Goal: Task Accomplishment & Management: Manage account settings

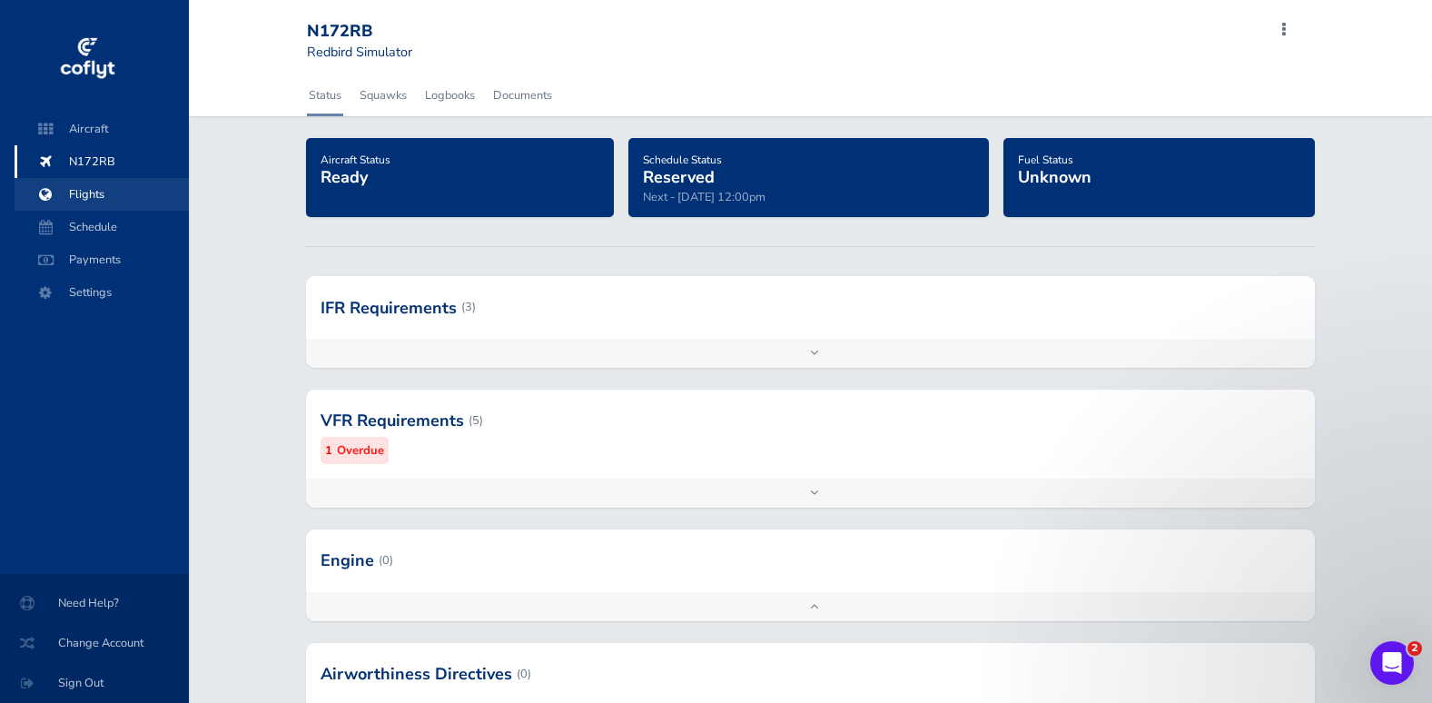
click at [91, 196] on span "Flights" at bounding box center [102, 194] width 138 height 33
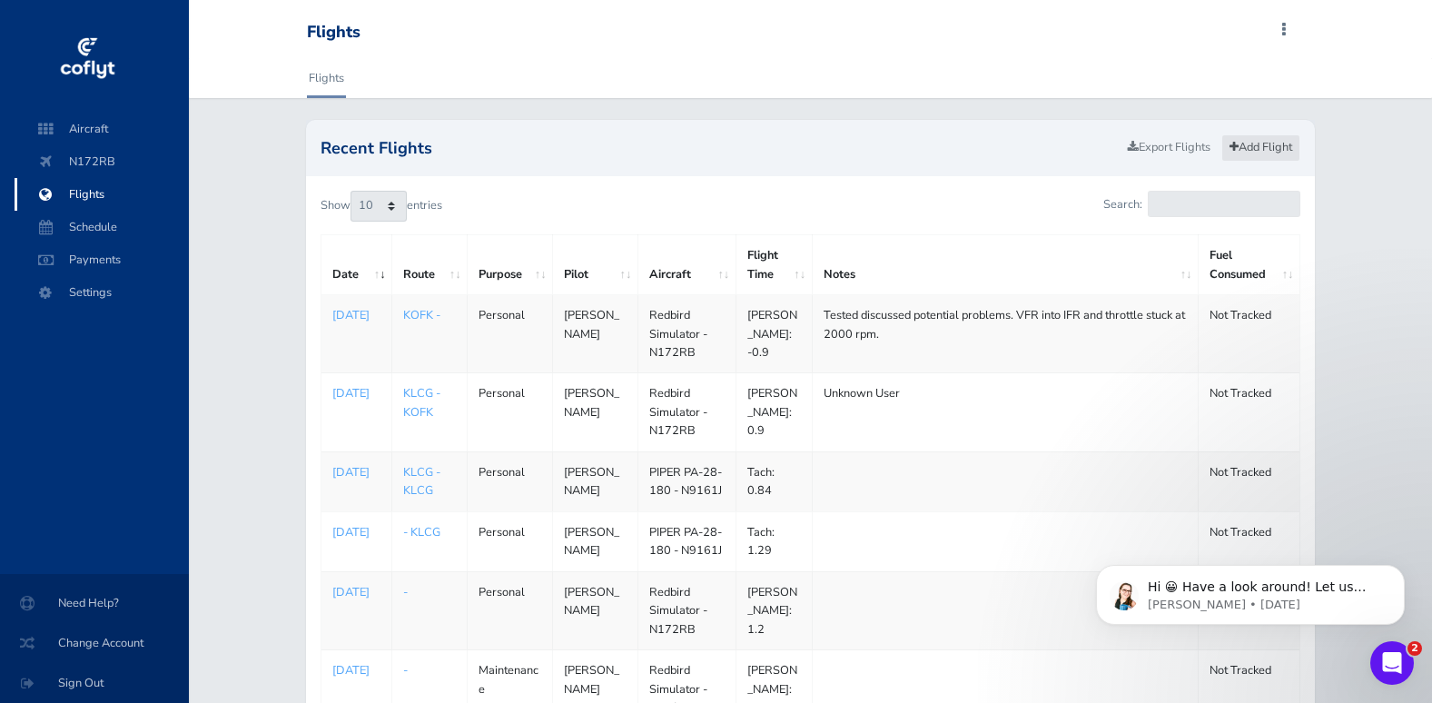
click at [1236, 150] on link "Add Flight" at bounding box center [1261, 147] width 79 height 26
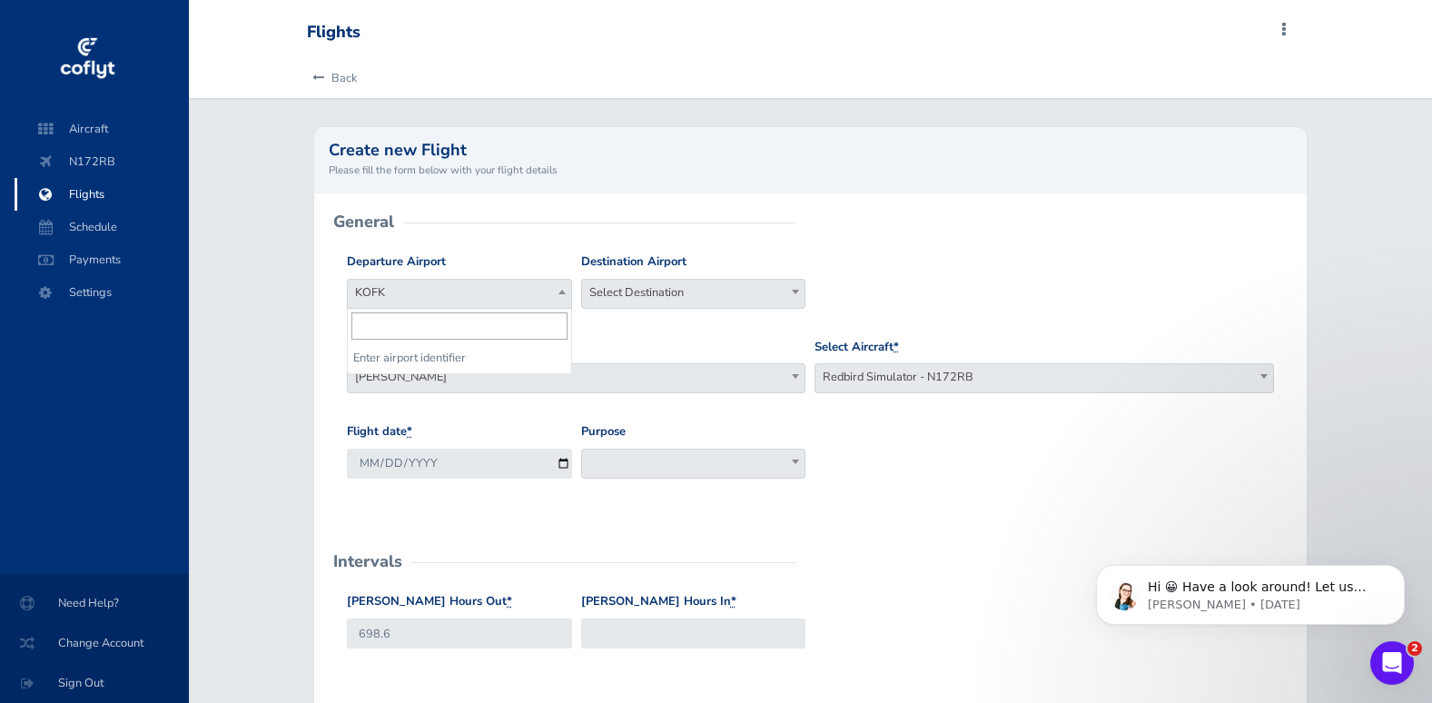
click at [411, 285] on span "KOFK" at bounding box center [459, 292] width 223 height 25
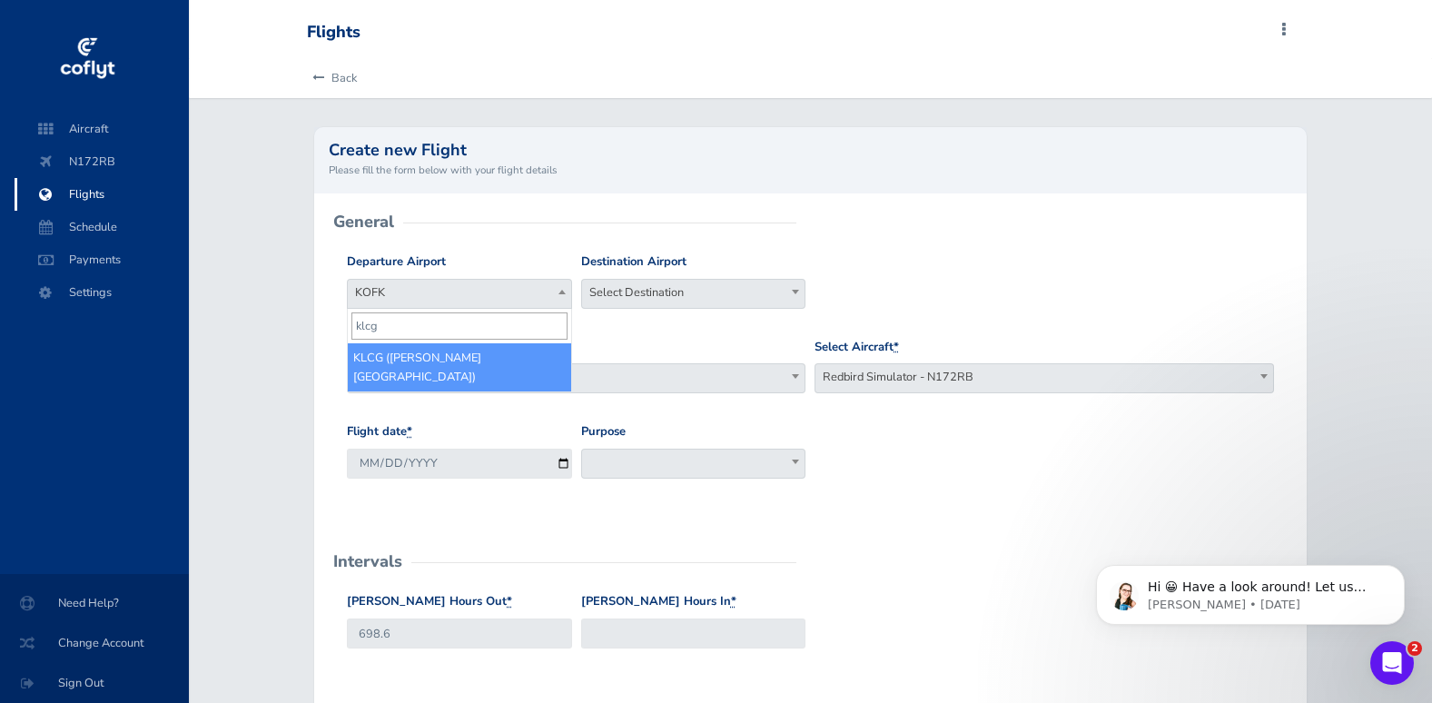
type input "klcg"
select select "KLCG"
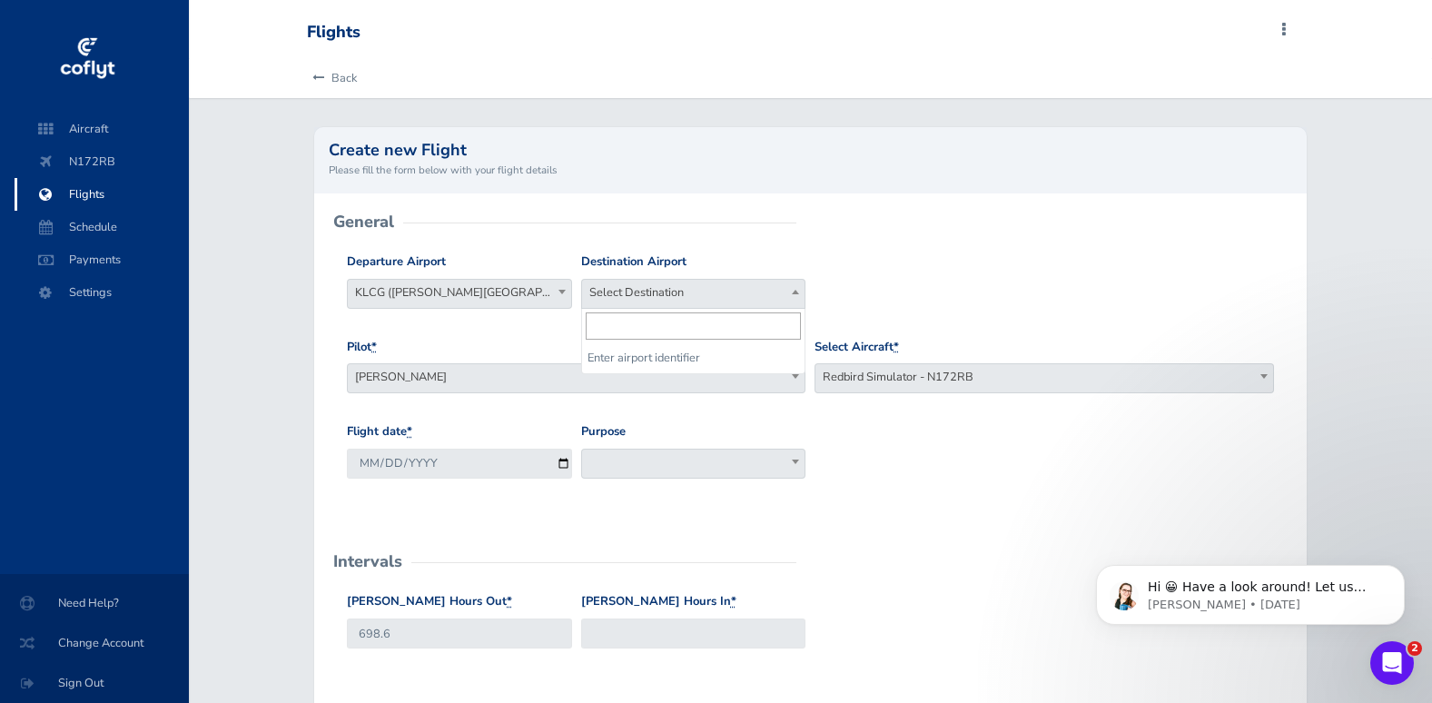
click at [676, 298] on span "Select Destination" at bounding box center [693, 292] width 223 height 25
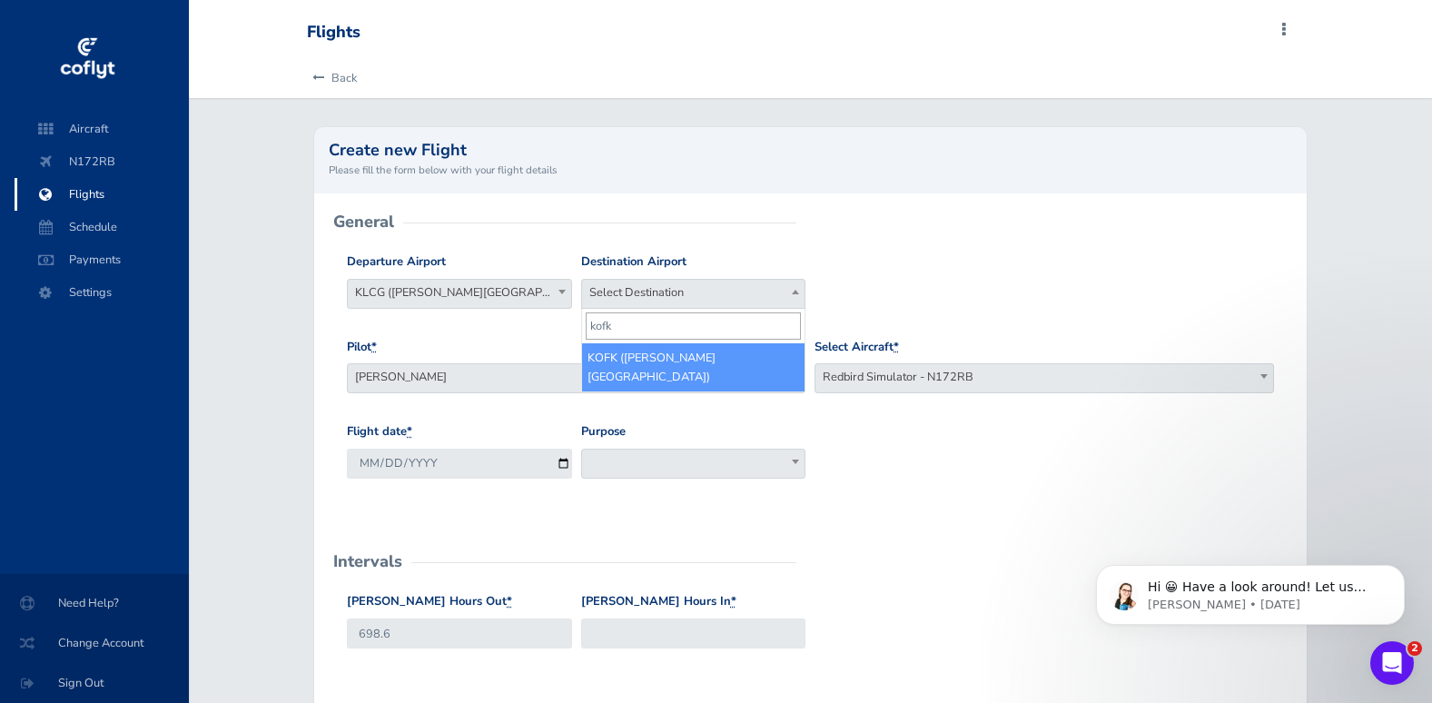
type input "kofk"
select select "KOFK"
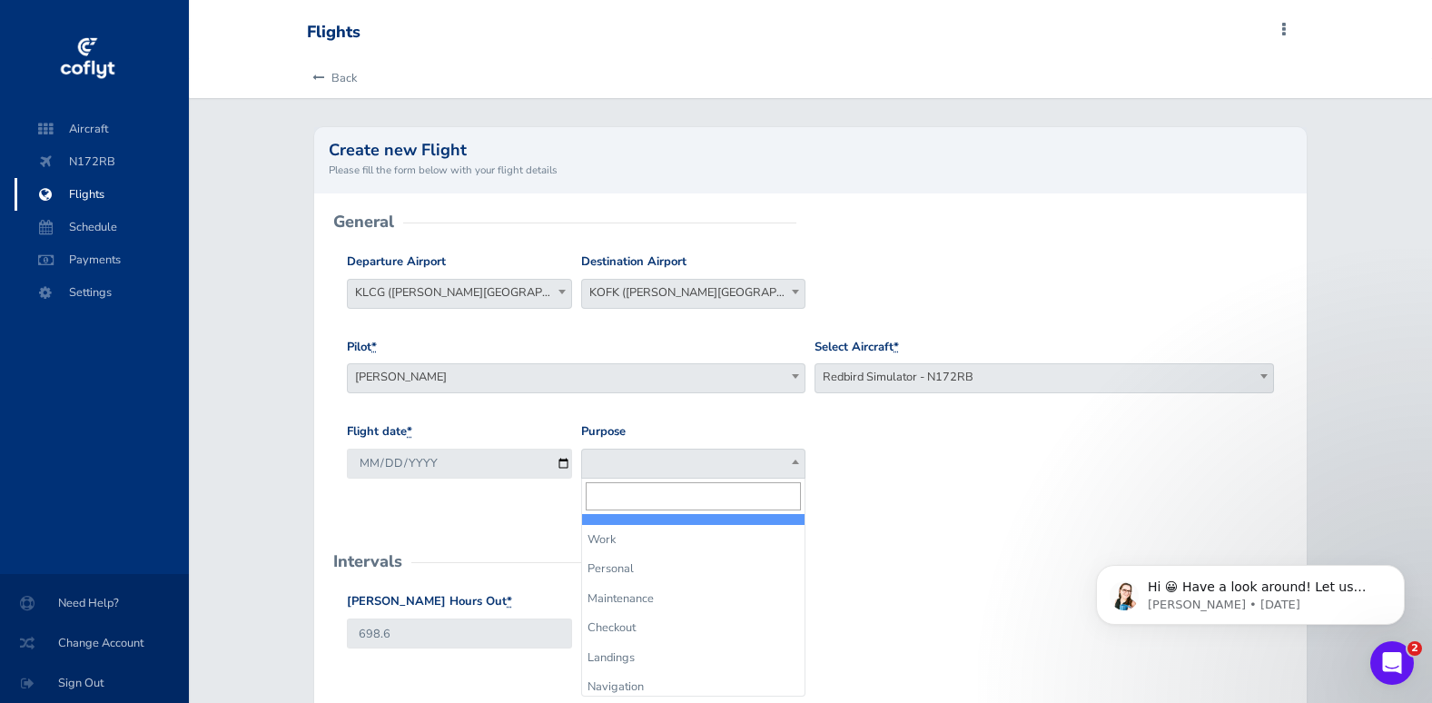
click at [791, 461] on span at bounding box center [796, 462] width 18 height 24
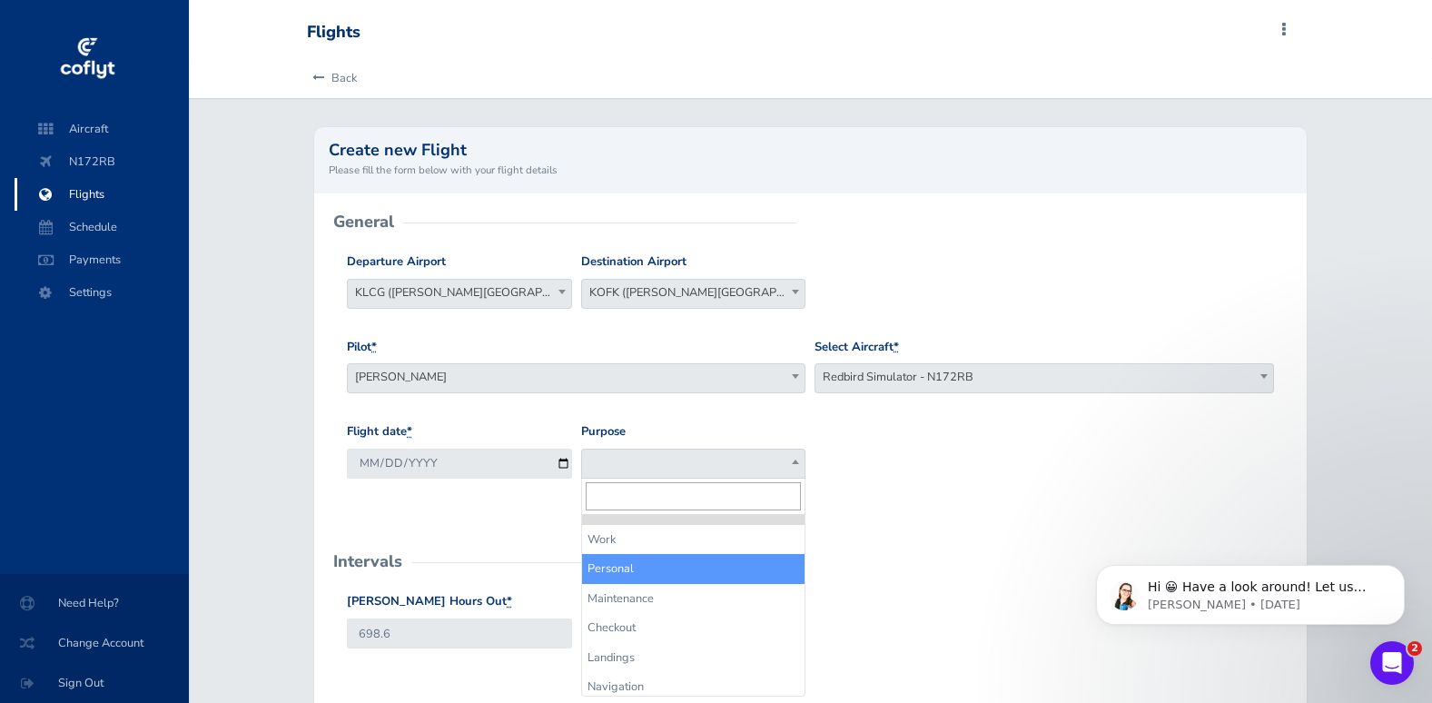
select select "Personal"
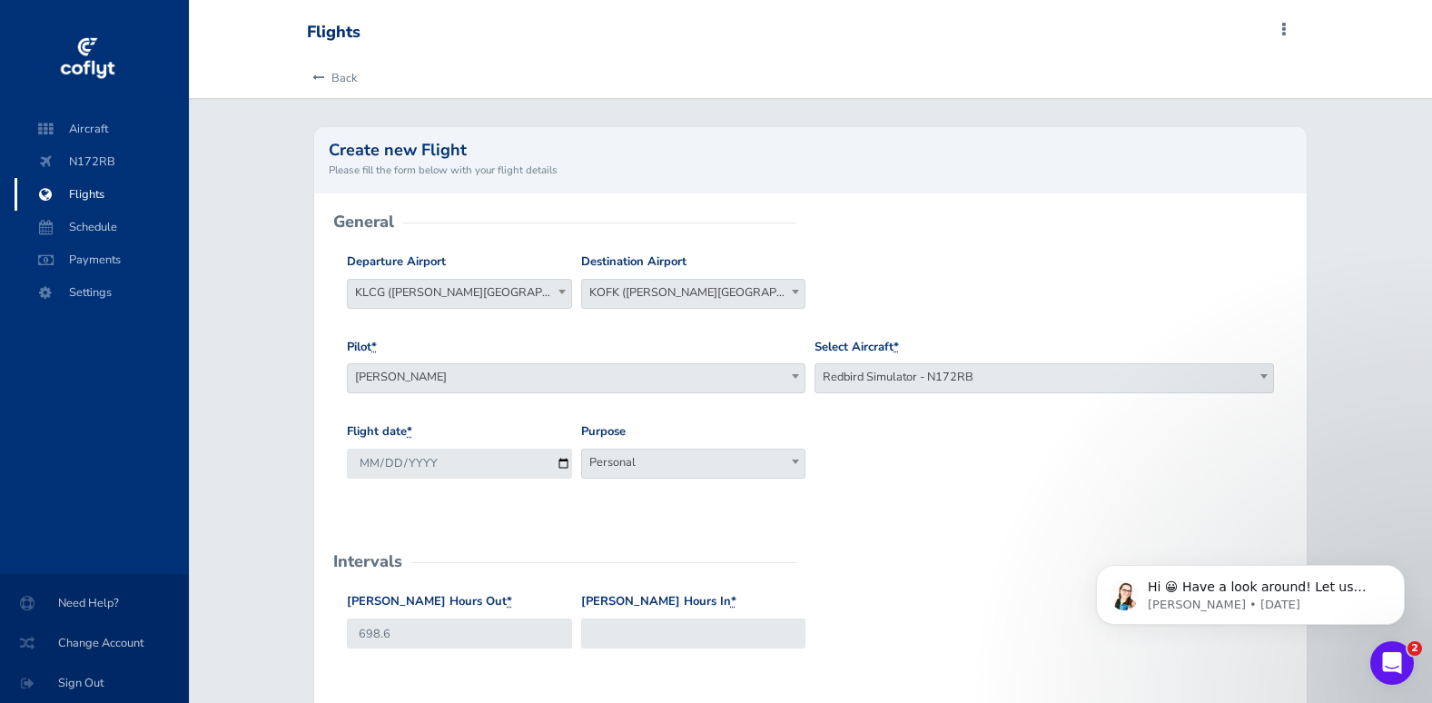
scroll to position [182, 0]
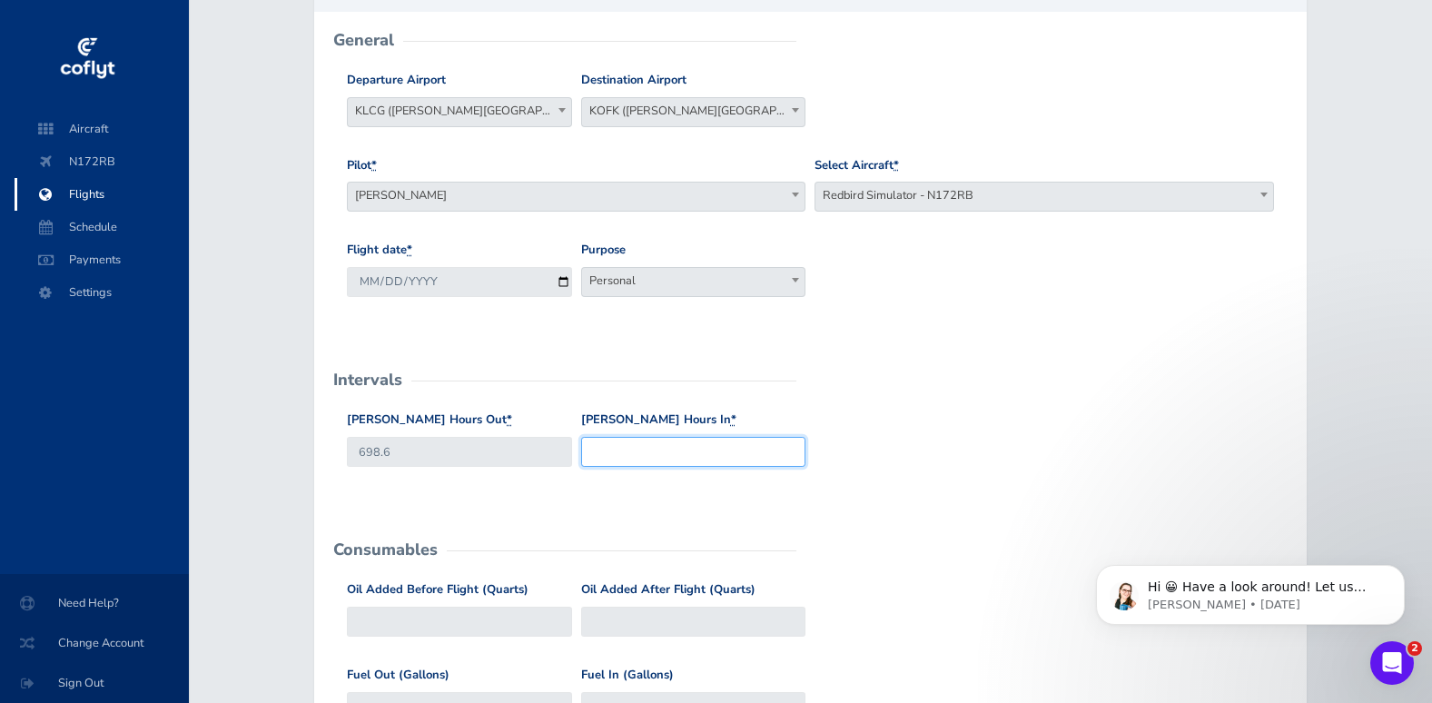
click at [634, 456] on input "Hobbs Hours In *" at bounding box center [693, 452] width 225 height 30
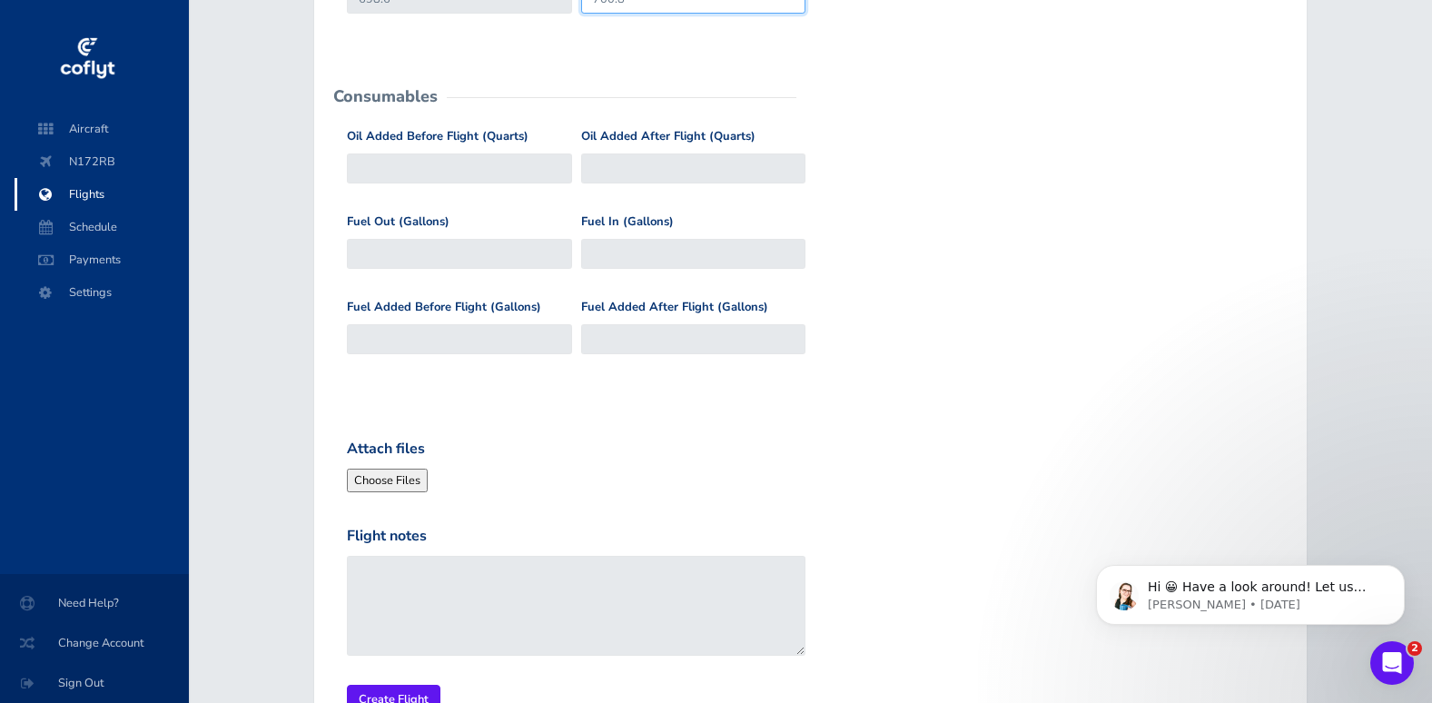
scroll to position [636, 0]
type input "700.8"
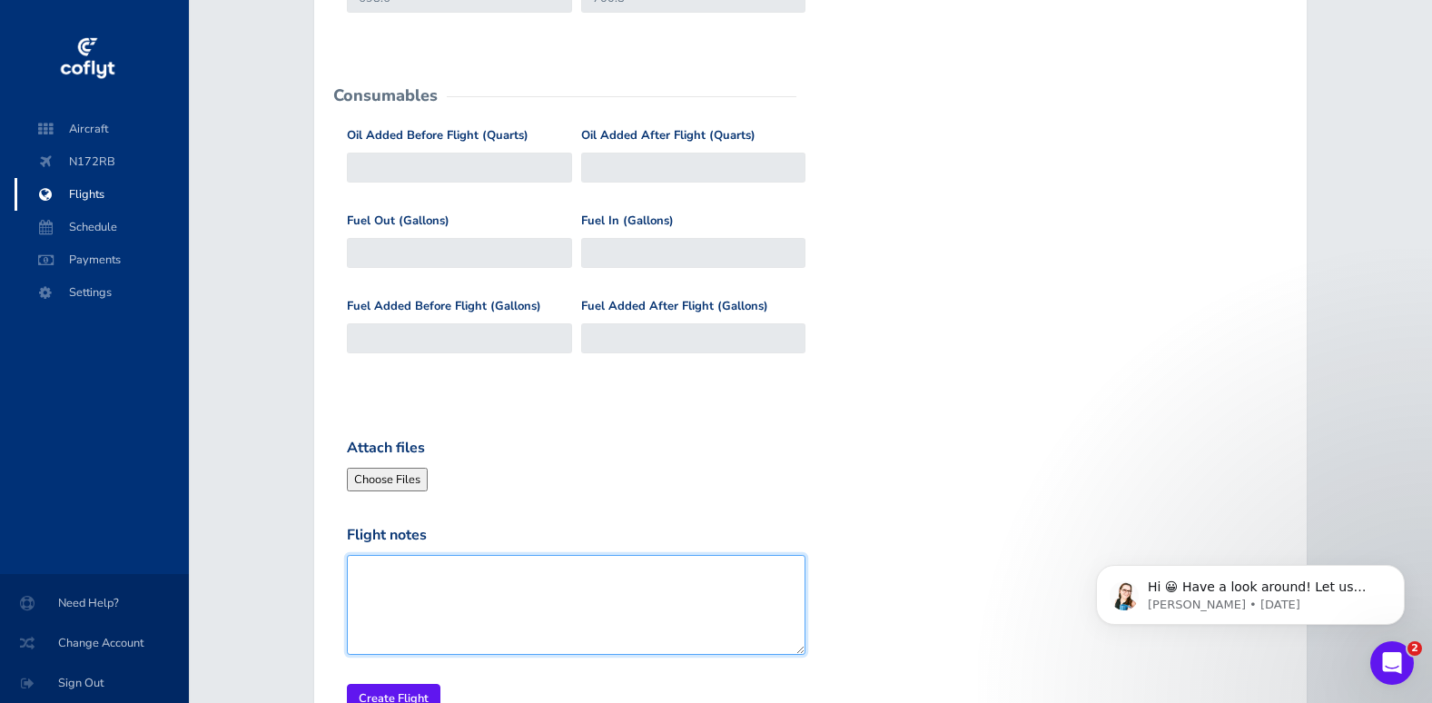
click at [540, 564] on textarea "Flight notes" at bounding box center [576, 605] width 459 height 100
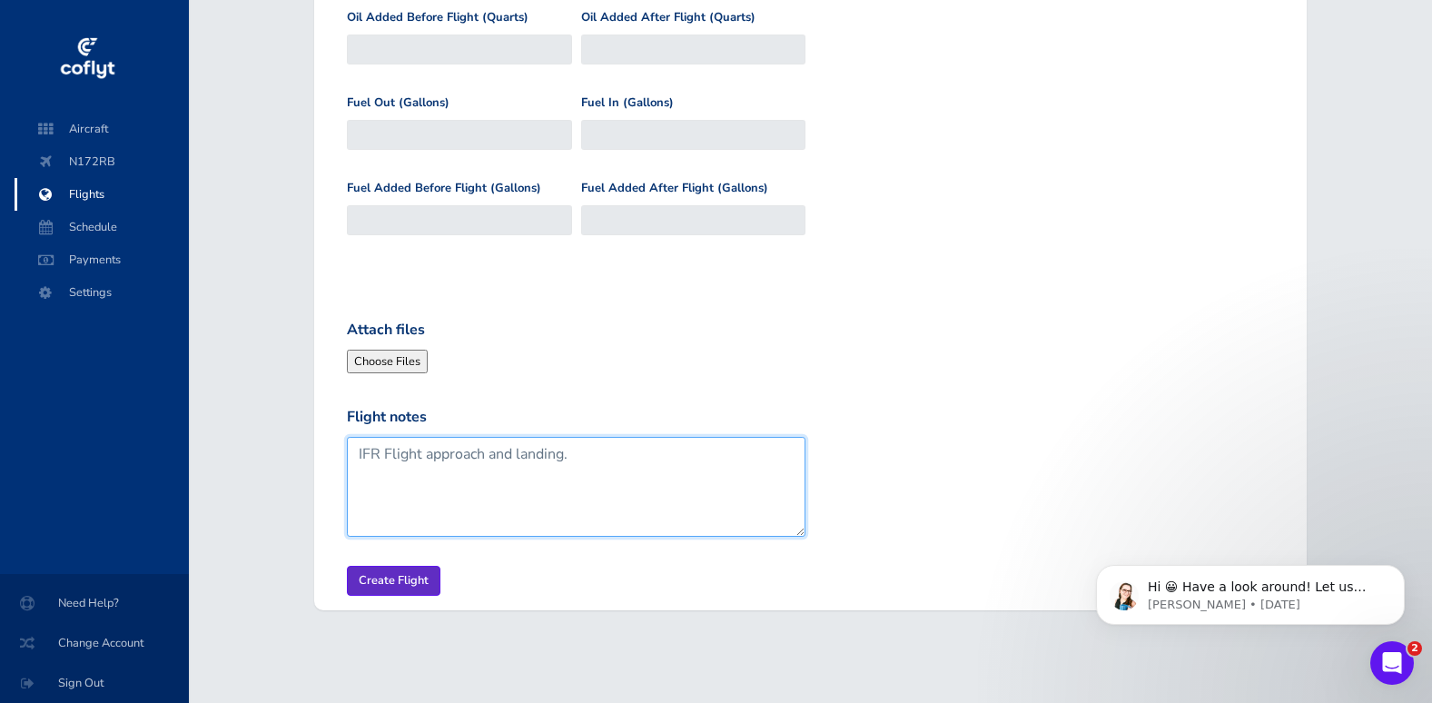
type textarea "IFR Flight approach and landing."
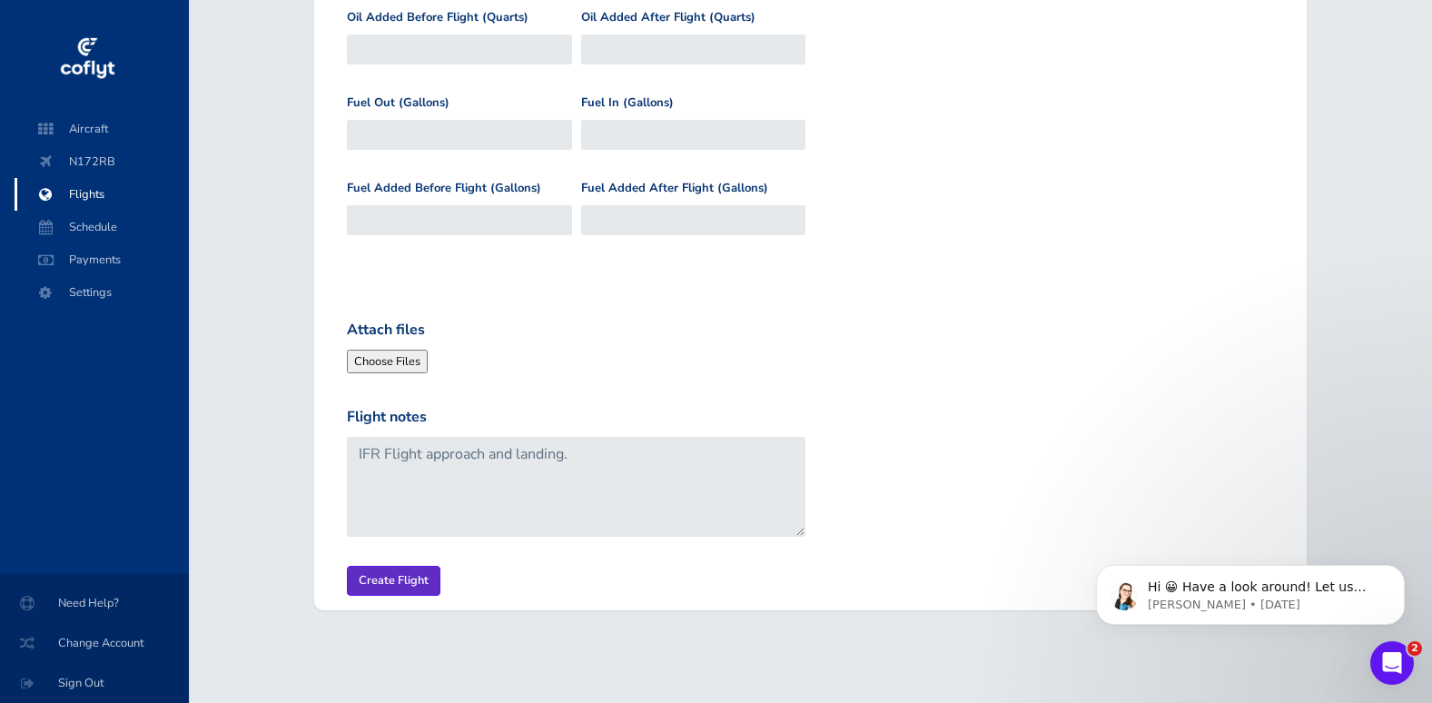
click at [366, 578] on input "Create Flight" at bounding box center [394, 581] width 94 height 30
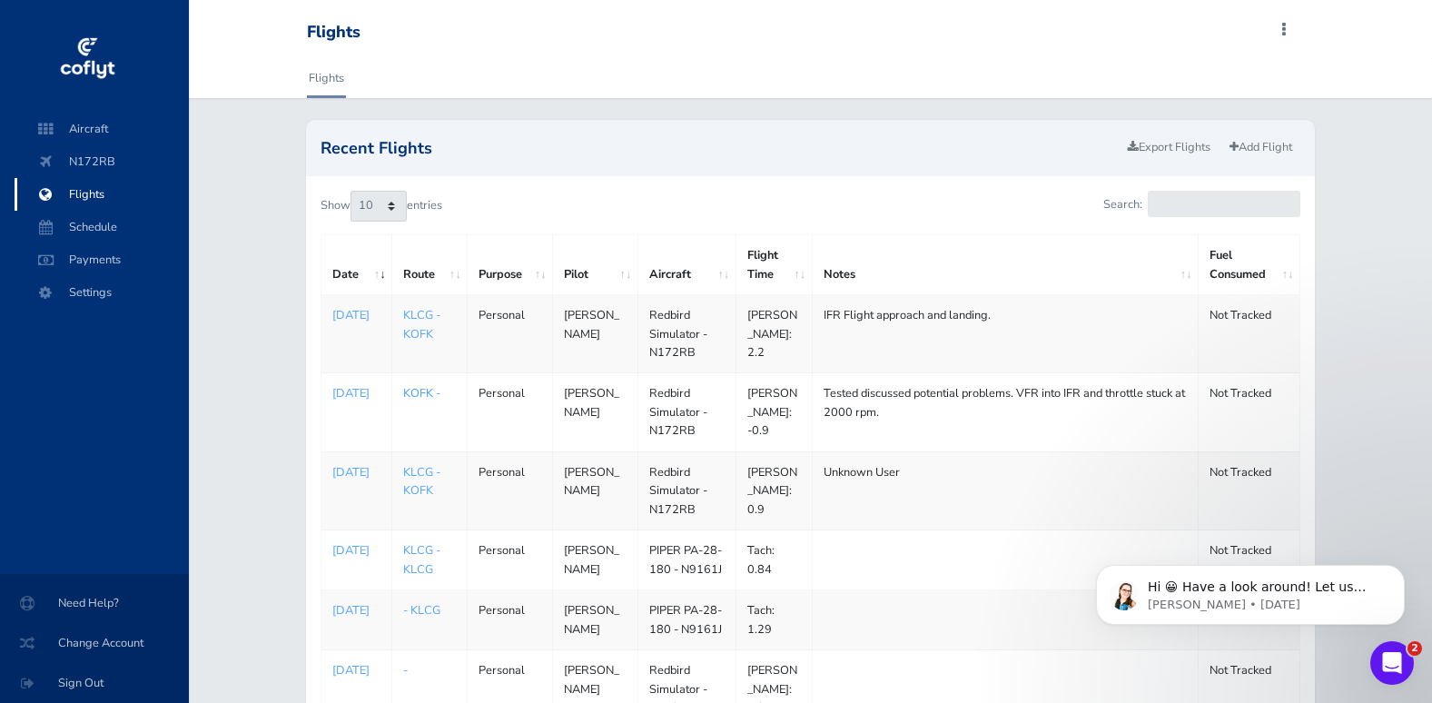
click at [431, 385] on link "KOFK -" at bounding box center [421, 393] width 37 height 16
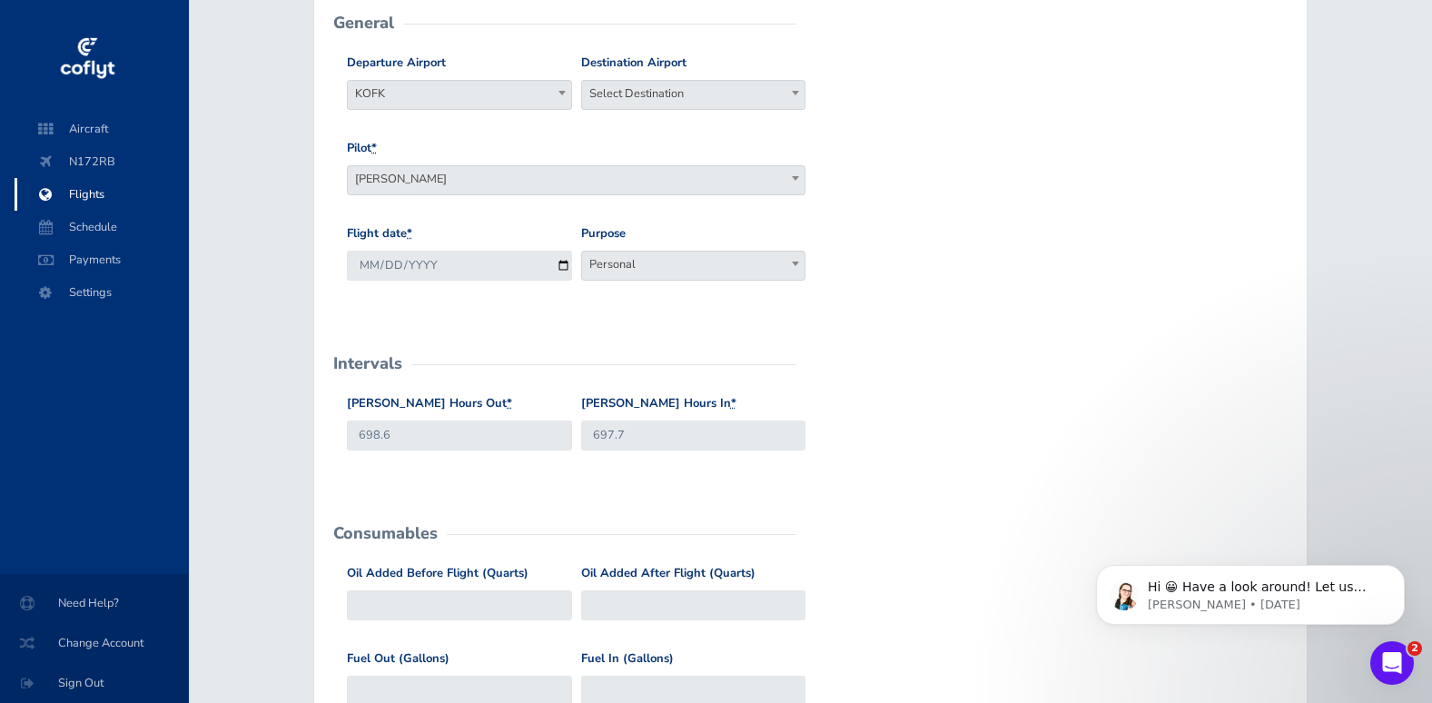
scroll to position [182, 0]
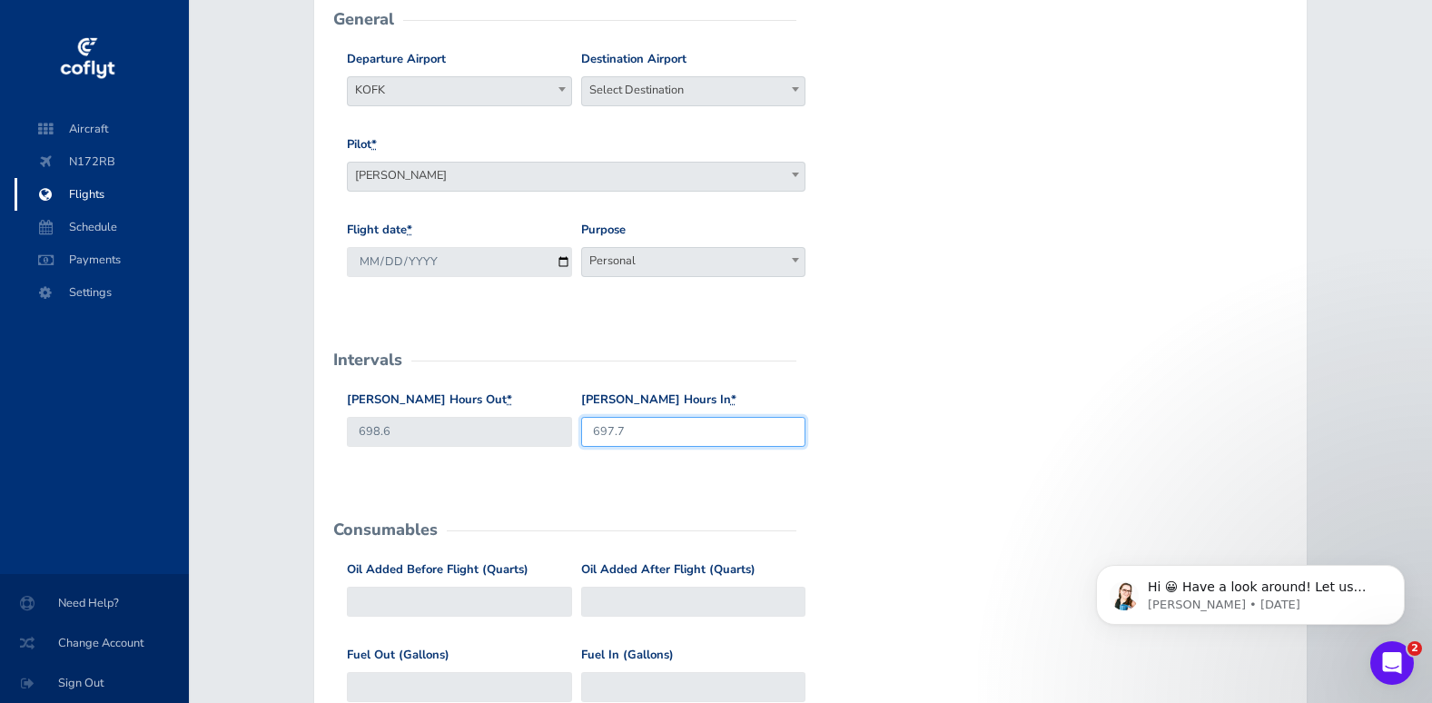
click at [604, 434] on input "697.7" at bounding box center [693, 432] width 225 height 30
type input "699.7"
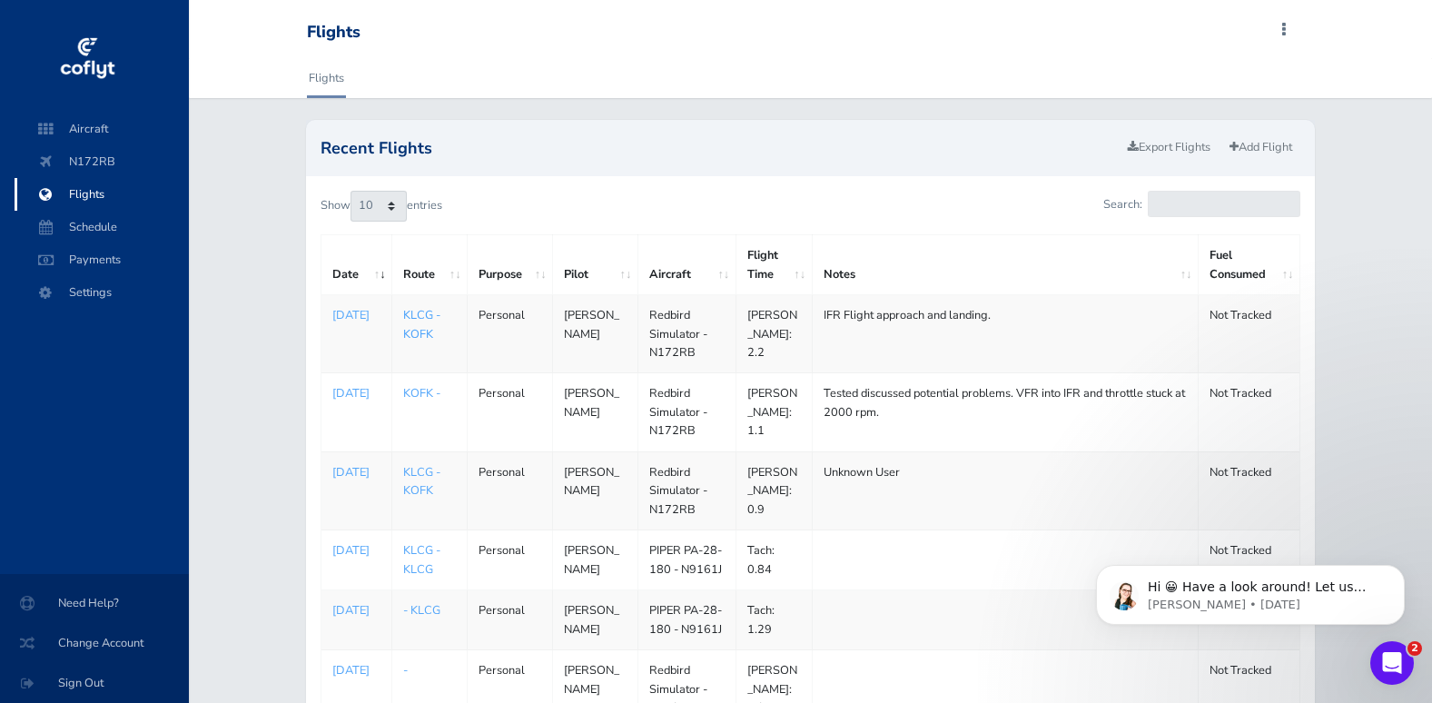
click at [411, 342] on link "KLCG - KOFK" at bounding box center [421, 324] width 37 height 35
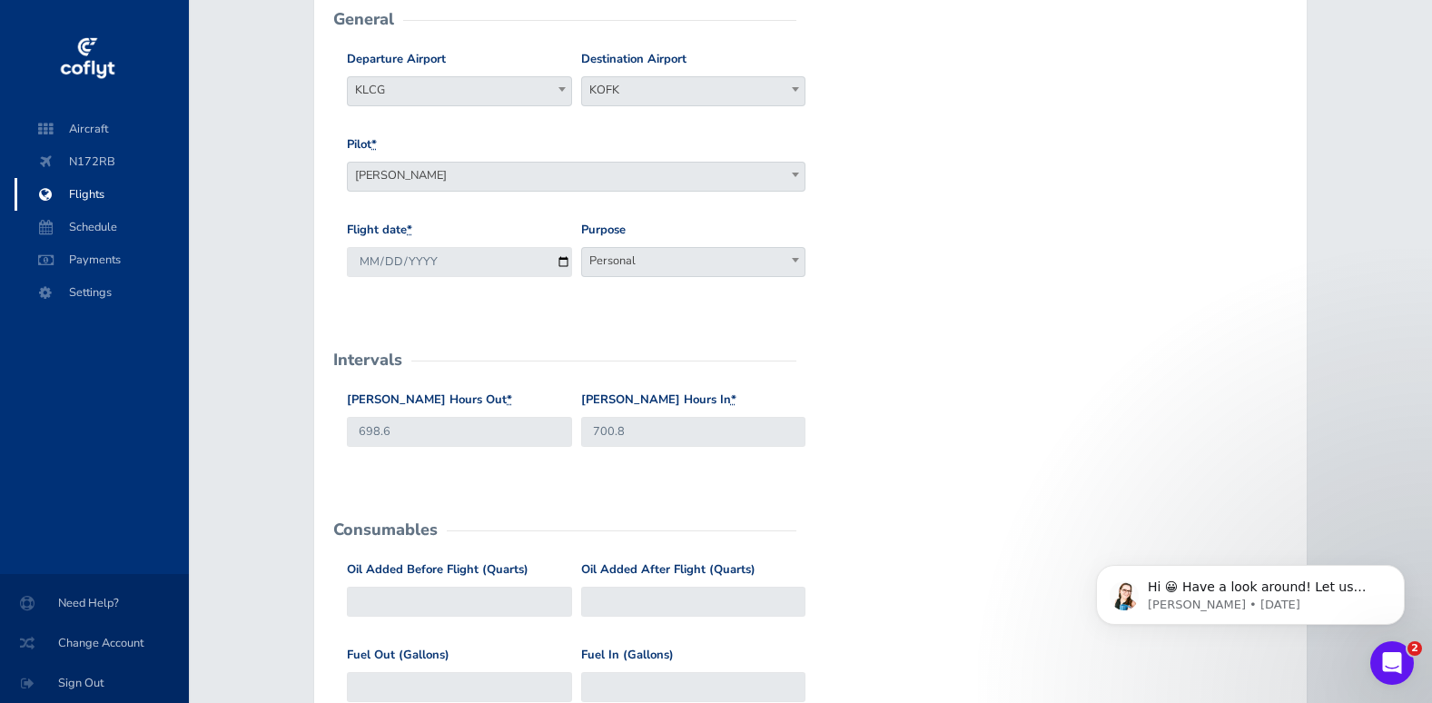
scroll to position [272, 0]
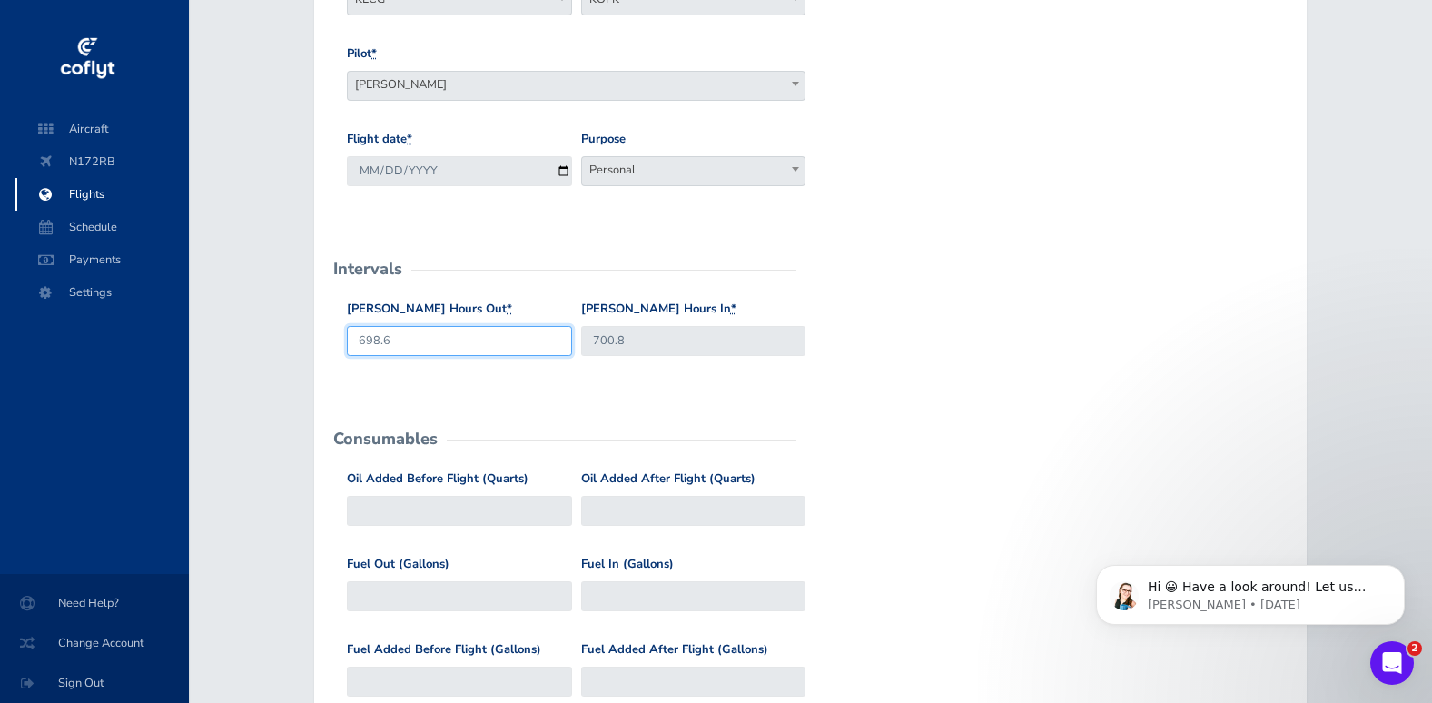
click at [370, 339] on input "698.6" at bounding box center [459, 341] width 225 height 30
type input "699.7"
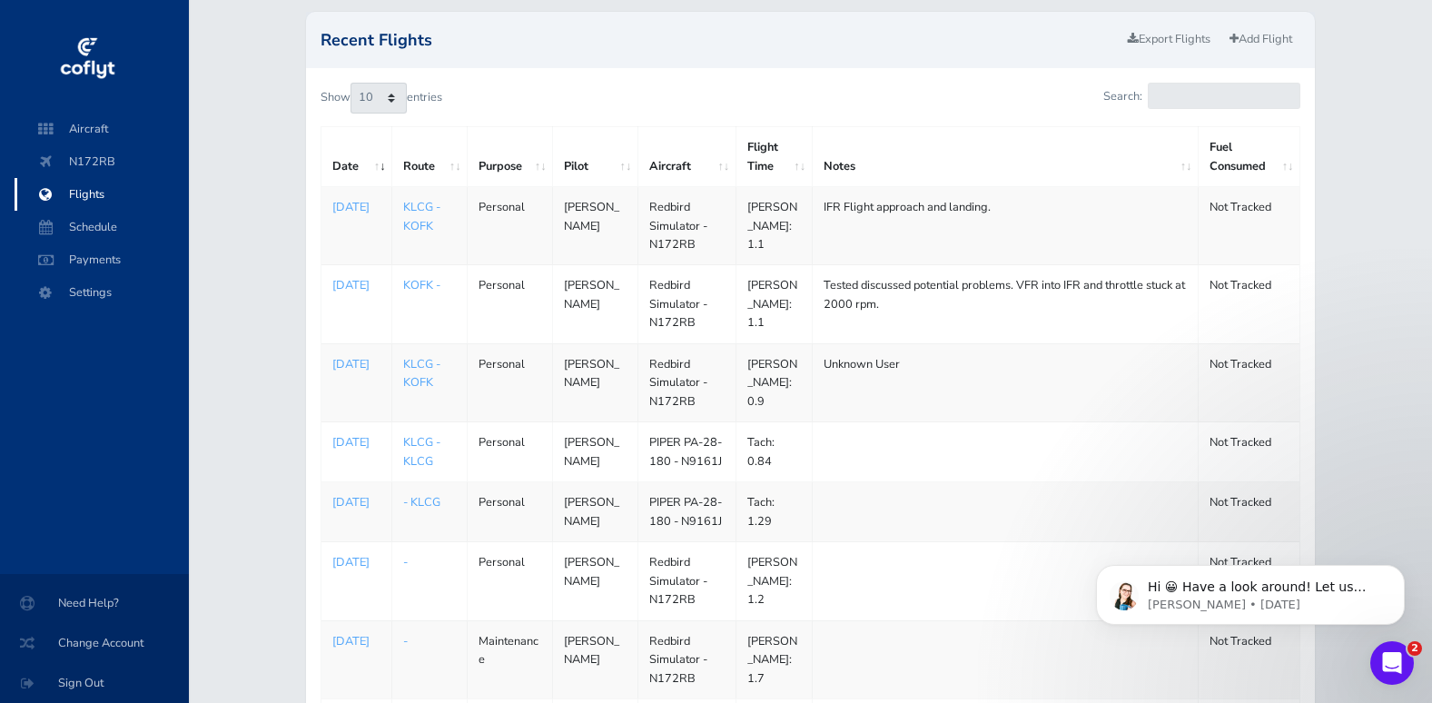
scroll to position [454, 0]
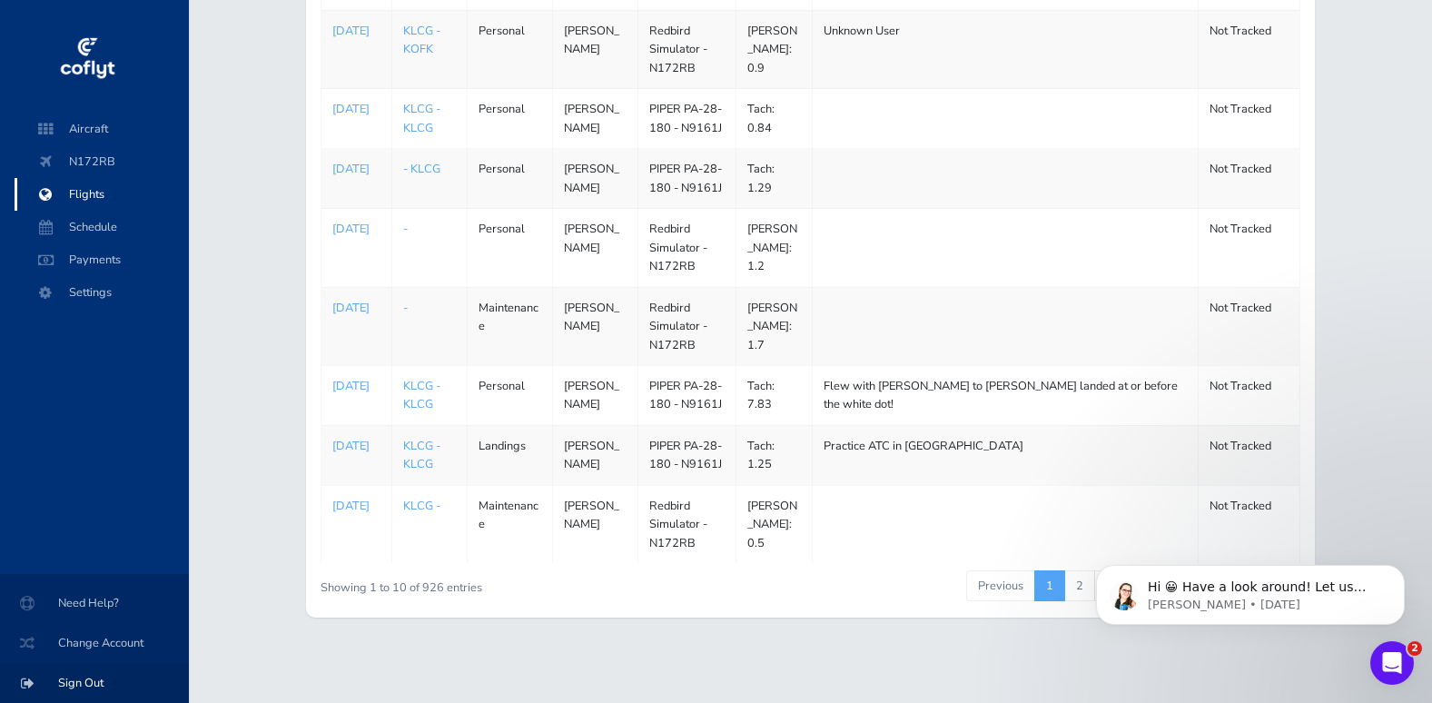
click at [95, 675] on span "Sign Out" at bounding box center [94, 683] width 145 height 33
